Goal: Information Seeking & Learning: Learn about a topic

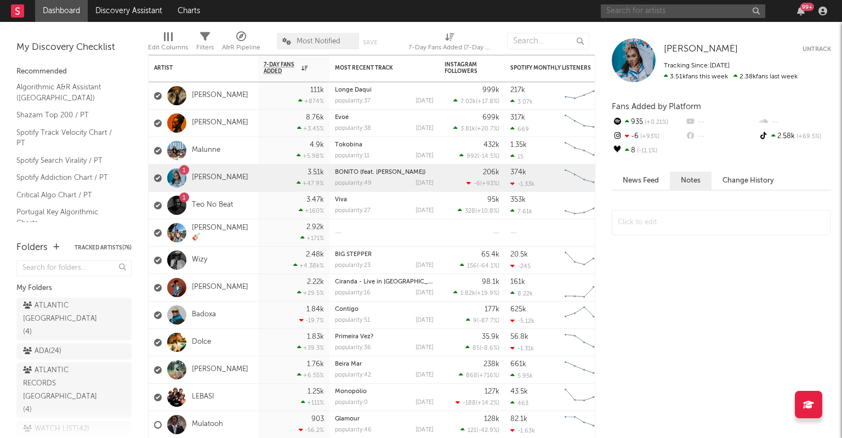
click at [698, 17] on input "text" at bounding box center [683, 11] width 165 height 14
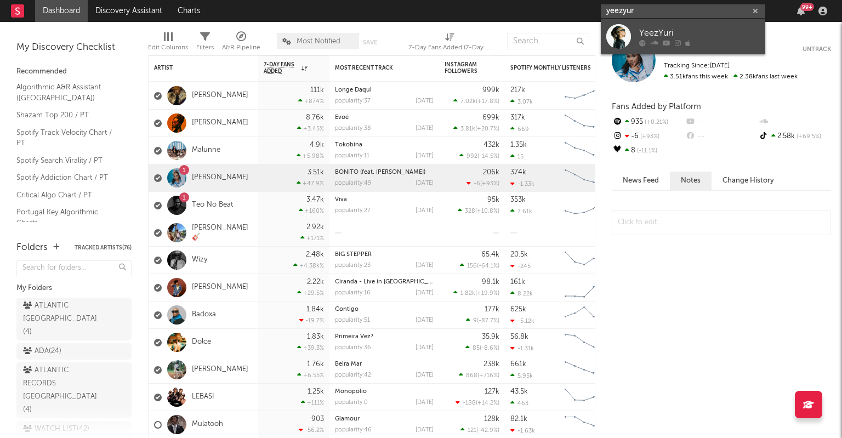
type input "yeezyur"
click at [656, 41] on icon at bounding box center [654, 42] width 8 height 7
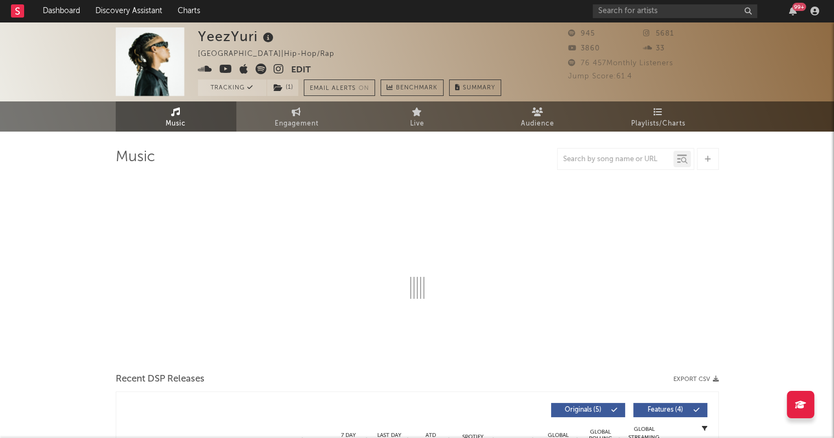
select select "1w"
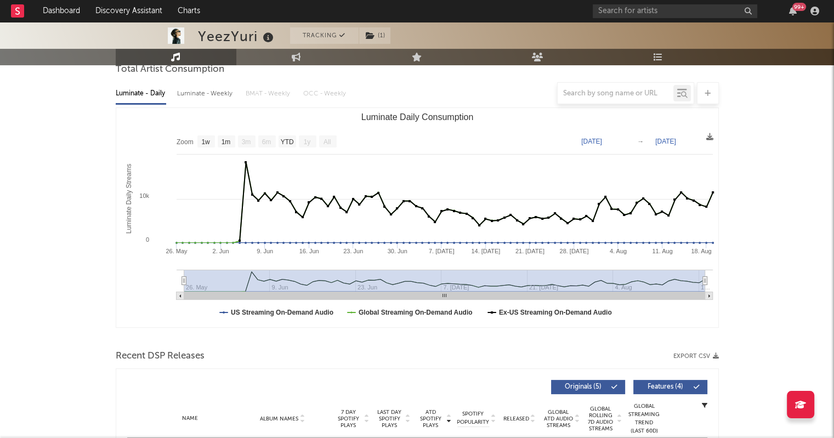
scroll to position [263, 0]
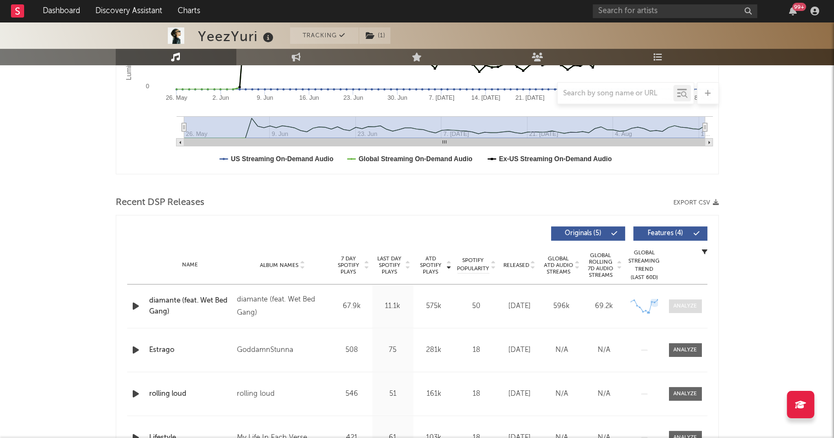
click at [681, 309] on div at bounding box center [685, 306] width 24 height 8
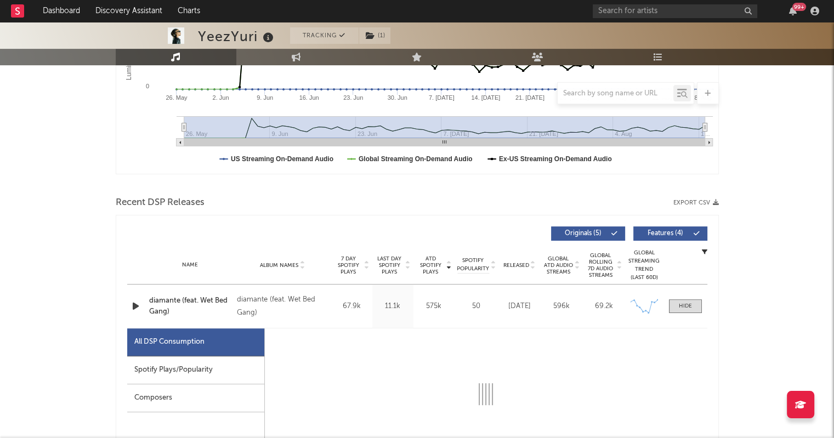
select select "1w"
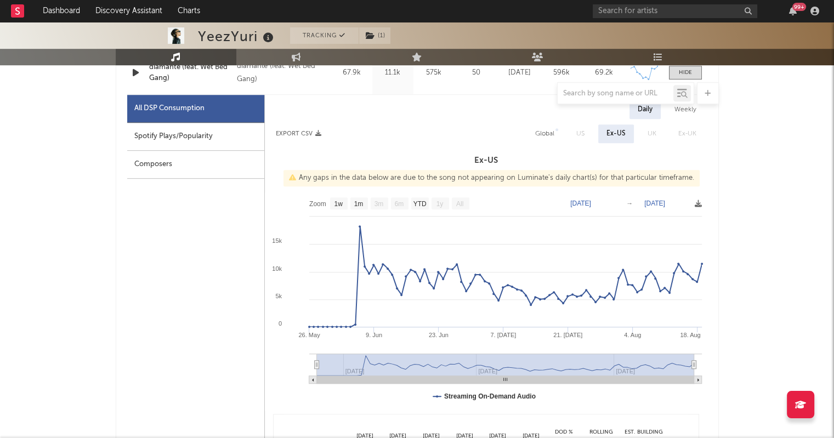
scroll to position [496, 0]
click at [188, 141] on div "Spotify Plays/Popularity" at bounding box center [195, 138] width 137 height 28
select select "1w"
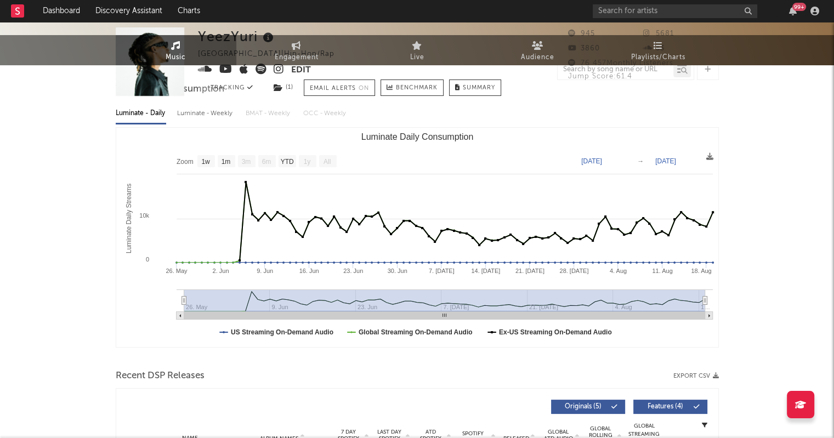
scroll to position [0, 0]
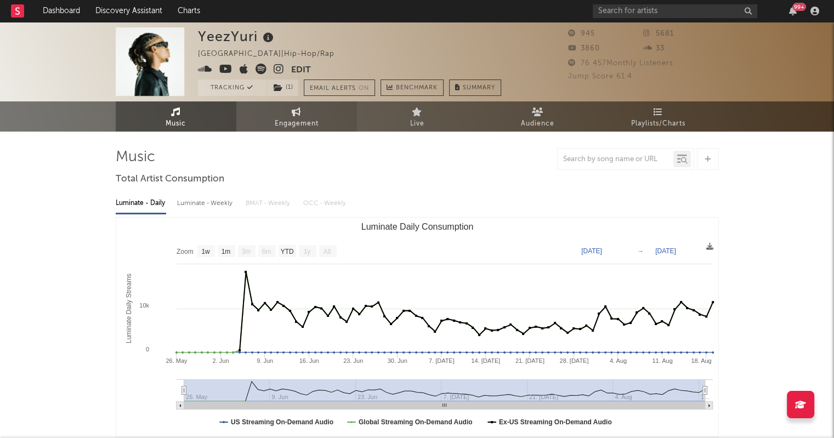
click at [303, 130] on span "Engagement" at bounding box center [297, 123] width 44 height 13
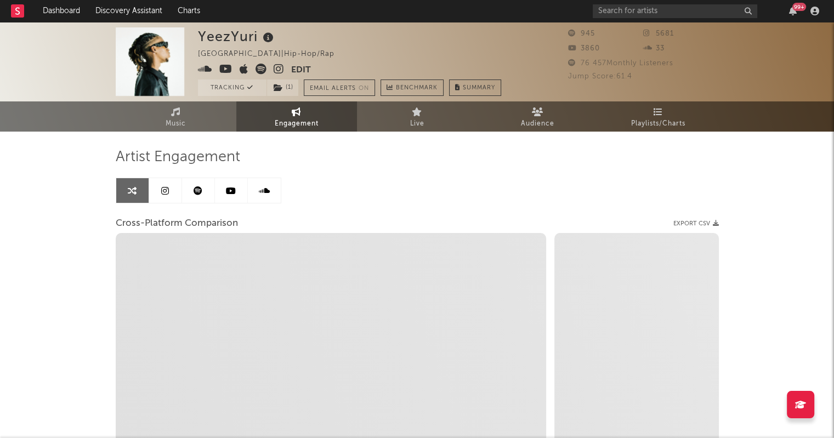
select select "1w"
select select "1m"
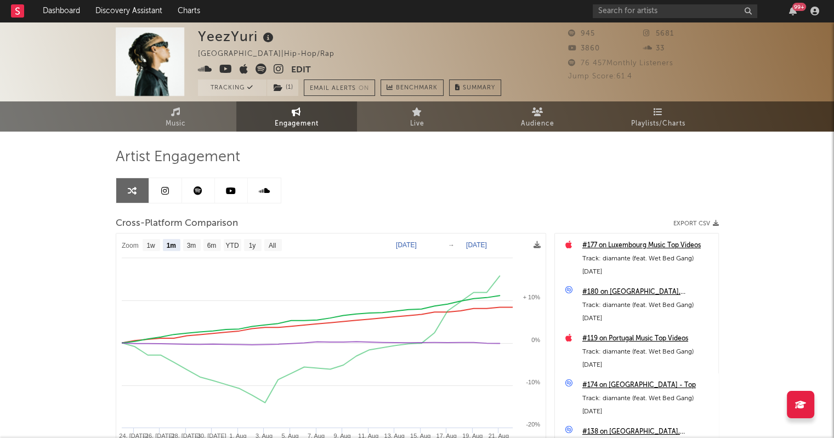
click at [163, 189] on icon at bounding box center [165, 190] width 8 height 9
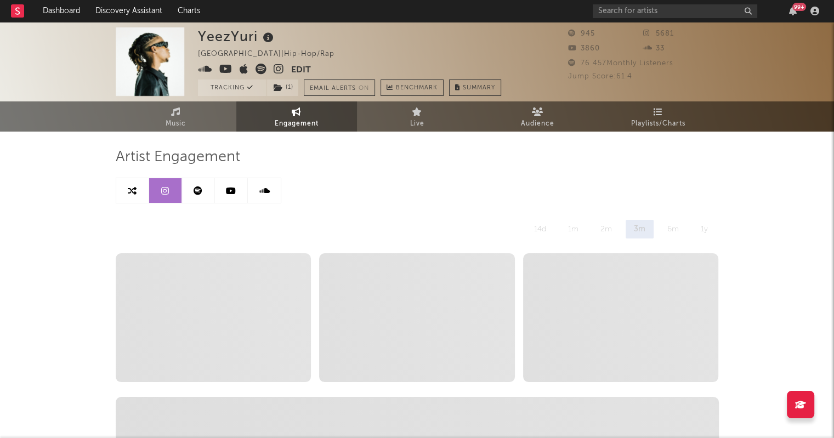
select select "6m"
click at [196, 182] on link at bounding box center [198, 190] width 33 height 25
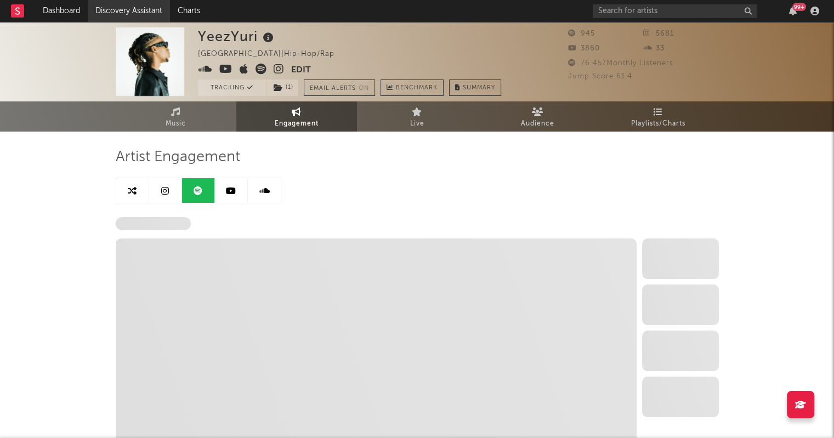
select select "6m"
select select "1w"
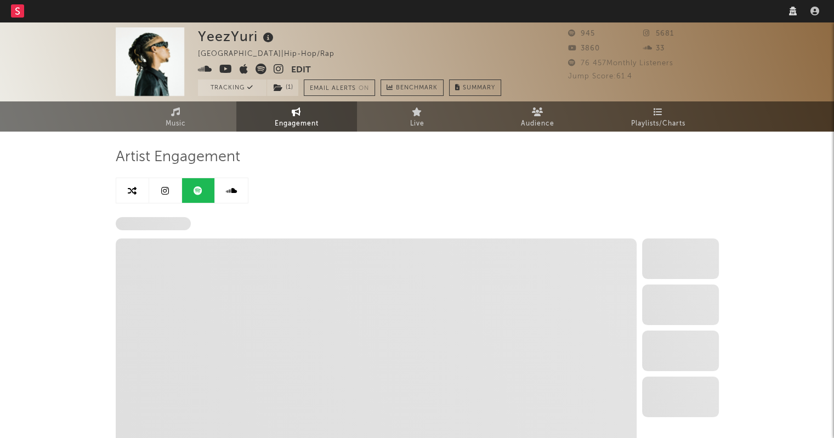
select select "6m"
select select "1w"
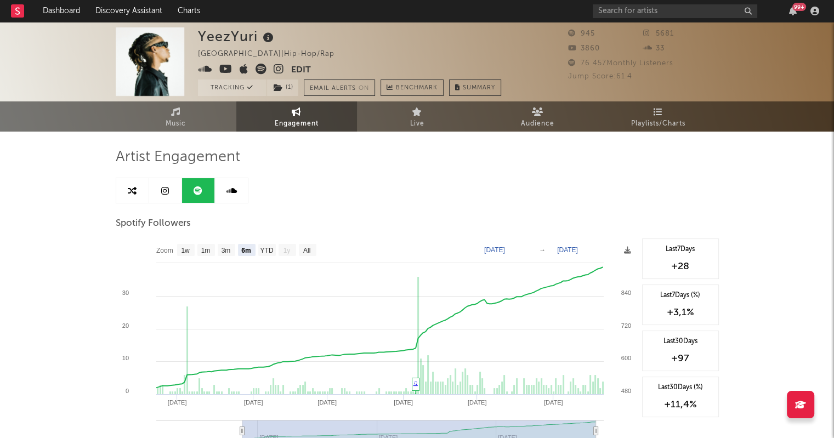
scroll to position [79, 0]
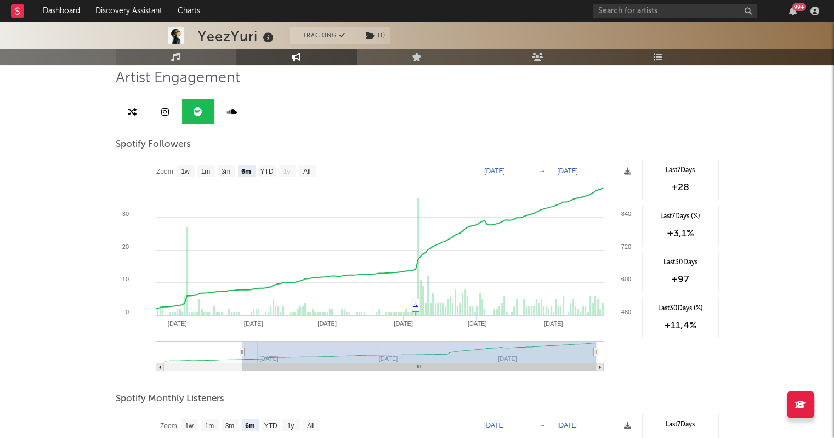
click at [175, 63] on link "Music" at bounding box center [176, 57] width 121 height 16
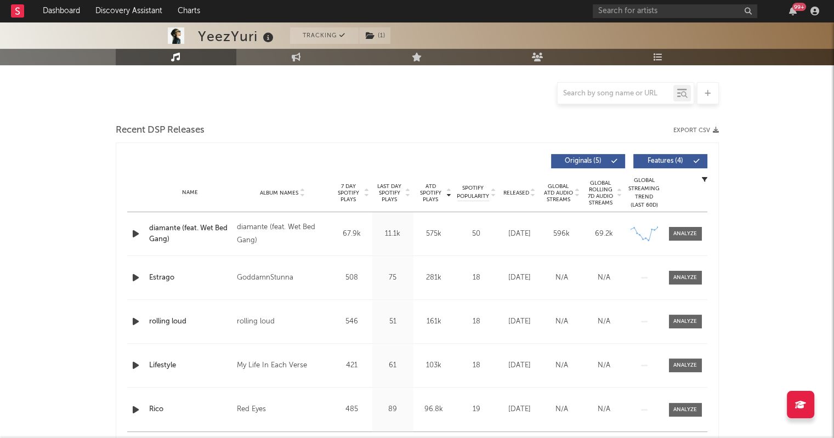
scroll to position [336, 0]
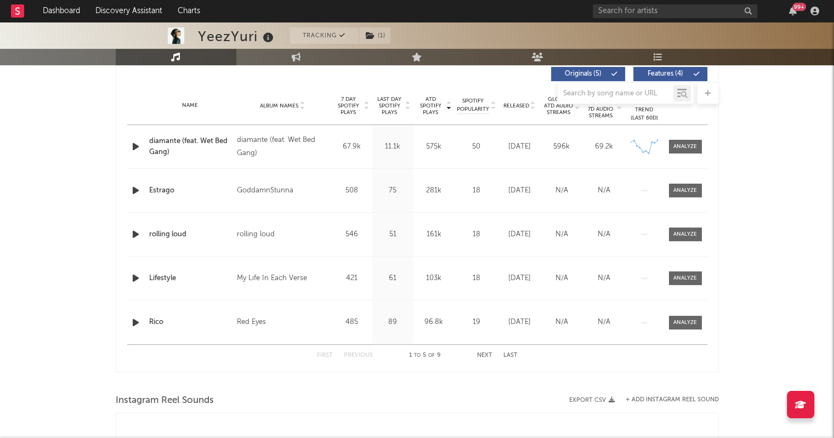
select select "1w"
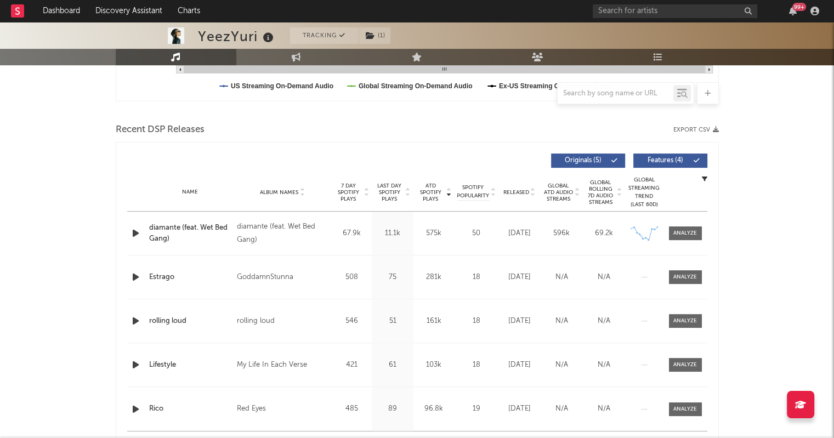
click at [396, 189] on span "Last Day Spotify Plays" at bounding box center [389, 193] width 29 height 20
click at [353, 192] on span "7 Day Spotify Plays" at bounding box center [348, 193] width 29 height 20
click at [428, 197] on span "ATD Spotify Plays" at bounding box center [430, 193] width 29 height 20
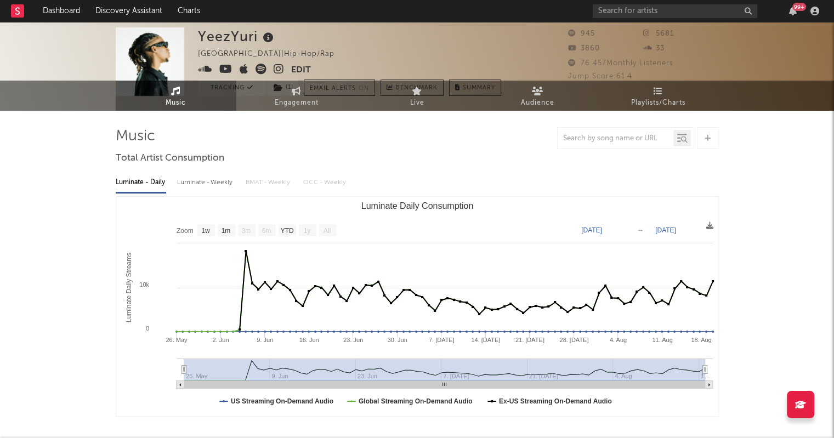
scroll to position [0, 0]
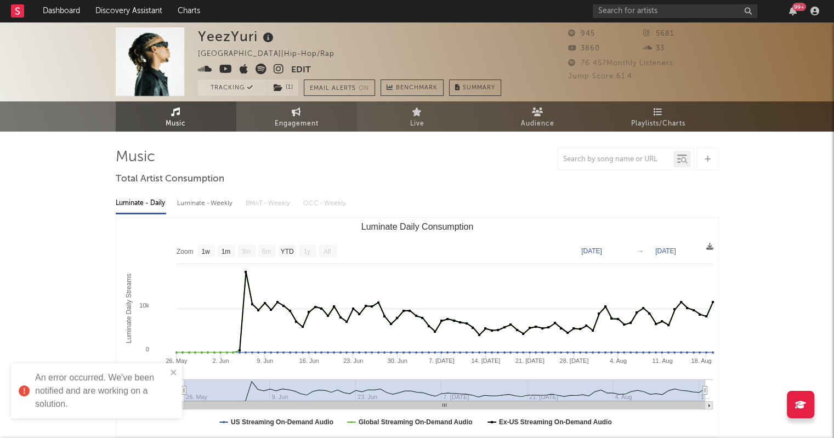
click at [287, 114] on link "Engagement" at bounding box center [296, 116] width 121 height 30
select select "1w"
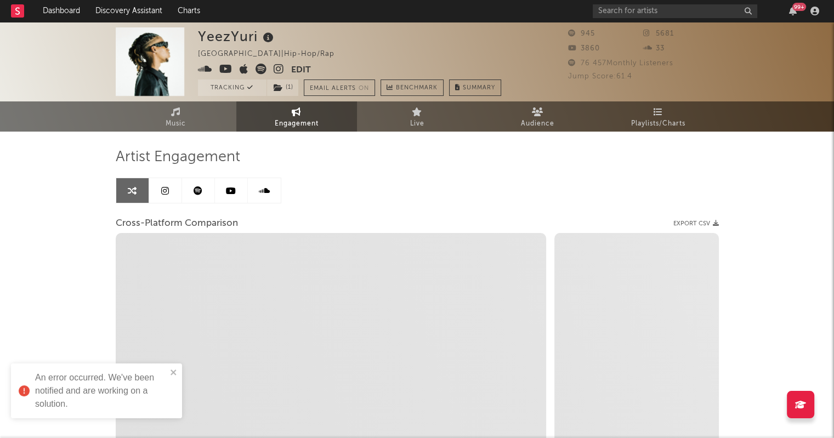
click at [204, 190] on link at bounding box center [198, 190] width 33 height 25
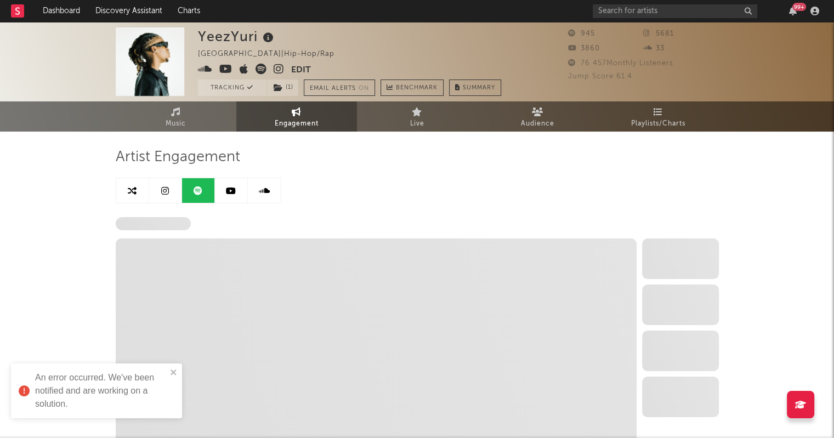
select select "6m"
select select "1w"
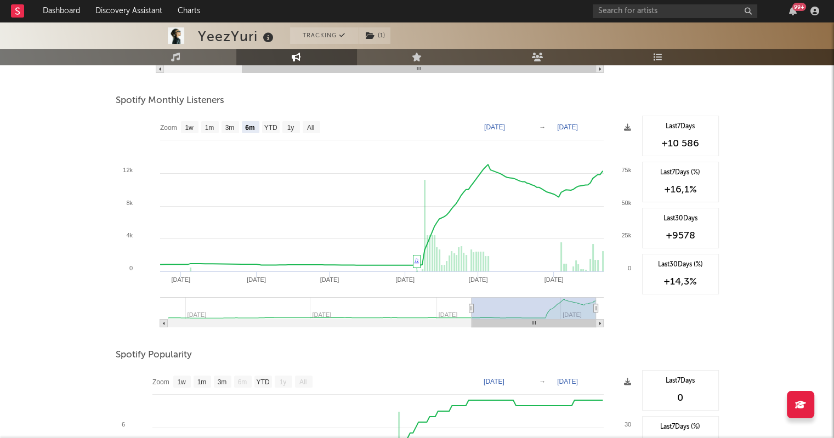
scroll to position [377, 0]
drag, startPoint x: 633, startPoint y: 337, endPoint x: 682, endPoint y: 318, distance: 53.0
click at [682, 318] on div "Last 7 Days +10 586 Last 7 Days (%) +16,1 % Last 30 Days +9578 Last 30 Days (%)…" at bounding box center [678, 225] width 82 height 219
click at [755, 304] on div "YeezYuri Tracking ( 1 ) [GEOGRAPHIC_DATA] | Hip-Hop/Rap Edit Tracking ( 1 ) Ema…" at bounding box center [417, 156] width 834 height 1022
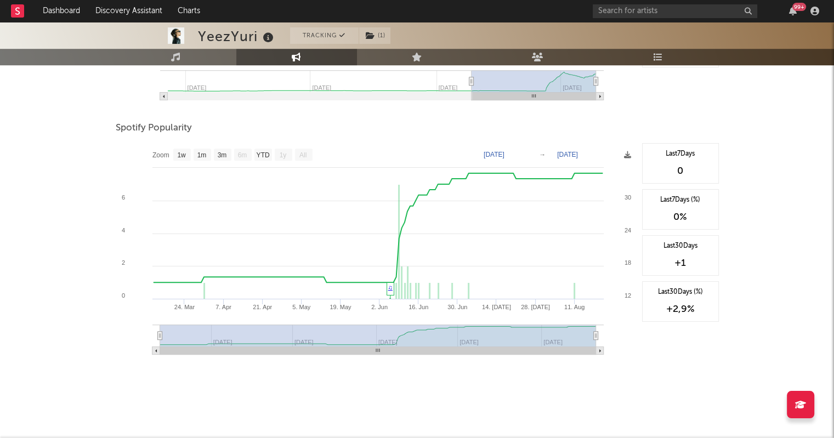
scroll to position [604, 0]
